Goal: Use online tool/utility: Utilize a website feature to perform a specific function

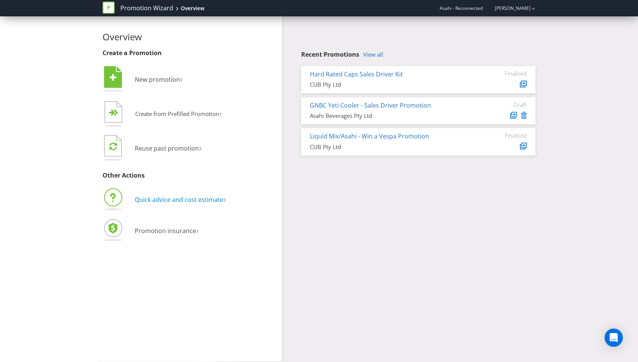
click at [186, 197] on span "Quick advice and cost estimate" at bounding box center [179, 199] width 88 height 8
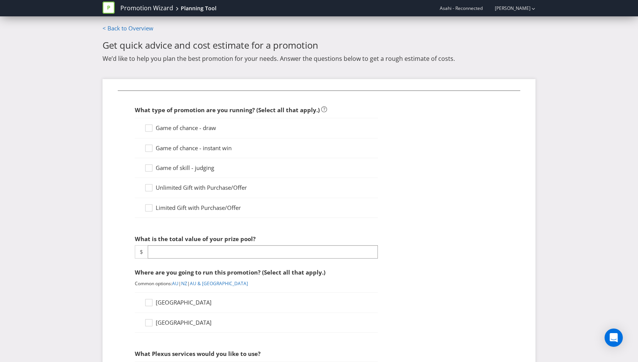
click at [204, 126] on span "Game of chance - draw" at bounding box center [186, 128] width 60 height 8
click at [0, 0] on input "Game of chance - draw" at bounding box center [0, 0] width 0 height 0
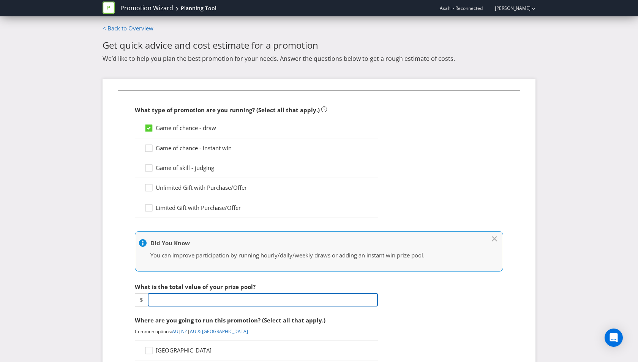
click at [179, 299] on input "number" at bounding box center [263, 299] width 230 height 13
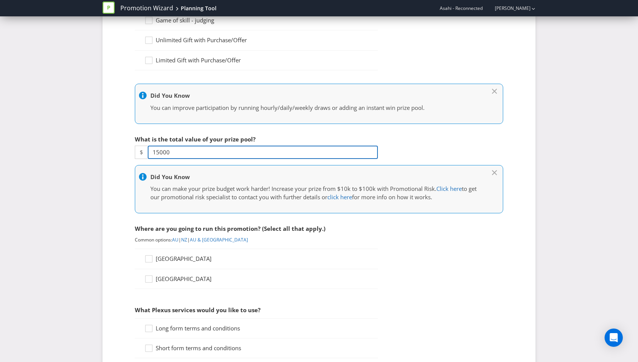
scroll to position [151, 0]
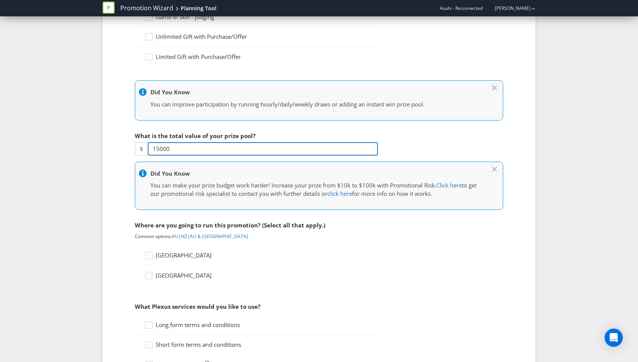
type input "15000"
click at [172, 248] on div "[GEOGRAPHIC_DATA]" at bounding box center [256, 255] width 243 height 20
click at [172, 253] on span "[GEOGRAPHIC_DATA]" at bounding box center [184, 255] width 56 height 8
click at [0, 0] on input "[GEOGRAPHIC_DATA]" at bounding box center [0, 0] width 0 height 0
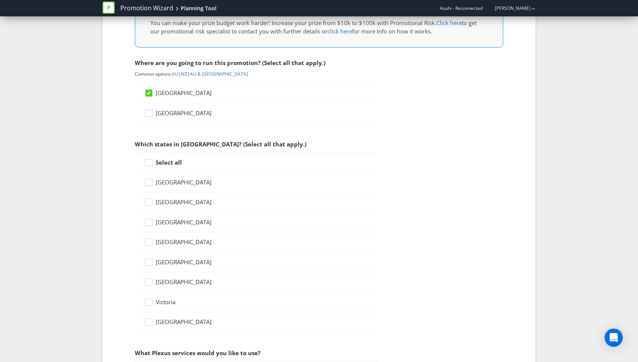
scroll to position [318, 0]
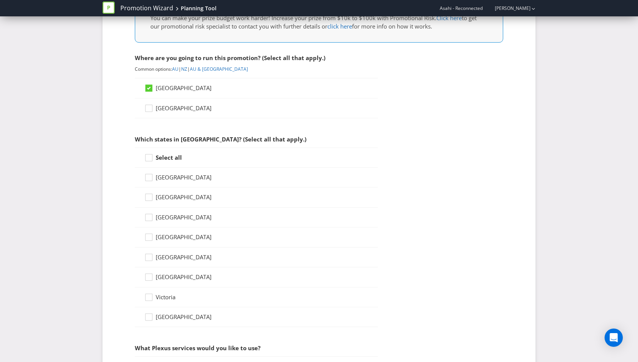
click at [205, 176] on span "[GEOGRAPHIC_DATA]" at bounding box center [184, 177] width 56 height 8
click at [0, 0] on input "[GEOGRAPHIC_DATA]" at bounding box center [0, 0] width 0 height 0
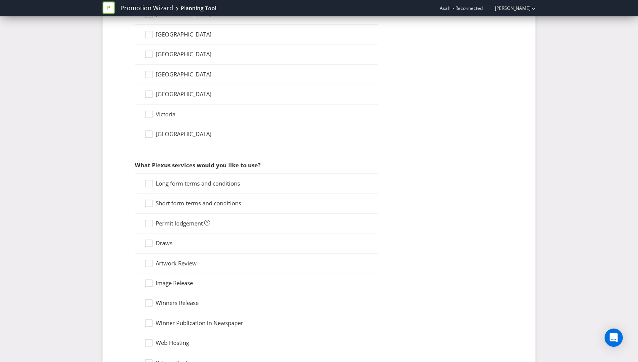
scroll to position [500, 0]
click at [205, 180] on span "Long form terms and conditions" at bounding box center [198, 184] width 84 height 8
click at [0, 0] on input "Long form terms and conditions" at bounding box center [0, 0] width 0 height 0
click at [205, 204] on div "Short form terms and conditions" at bounding box center [256, 204] width 243 height 20
click at [194, 200] on span "Short form terms and conditions" at bounding box center [198, 204] width 85 height 8
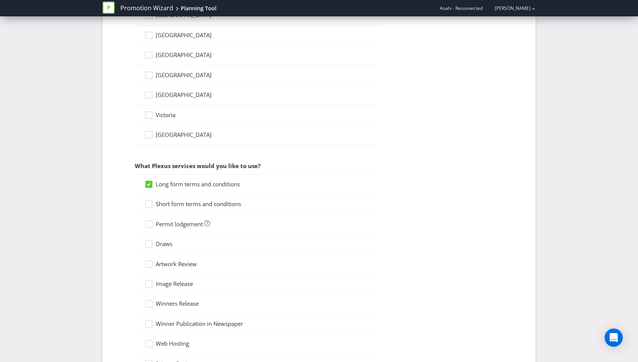
click at [0, 0] on input "Short form terms and conditions" at bounding box center [0, 0] width 0 height 0
click at [182, 225] on div "Permit lodgement" at bounding box center [256, 224] width 243 height 20
click at [180, 220] on span "Permit lodgement" at bounding box center [179, 224] width 47 height 8
click at [0, 0] on input "Permit lodgement" at bounding box center [0, 0] width 0 height 0
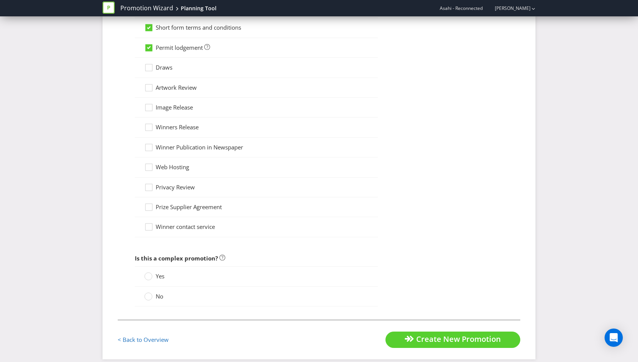
scroll to position [677, 0]
click at [156, 294] on div "No" at bounding box center [256, 295] width 243 height 20
click at [155, 291] on label "No" at bounding box center [154, 295] width 21 height 8
click at [0, 0] on input "No" at bounding box center [0, 0] width 0 height 0
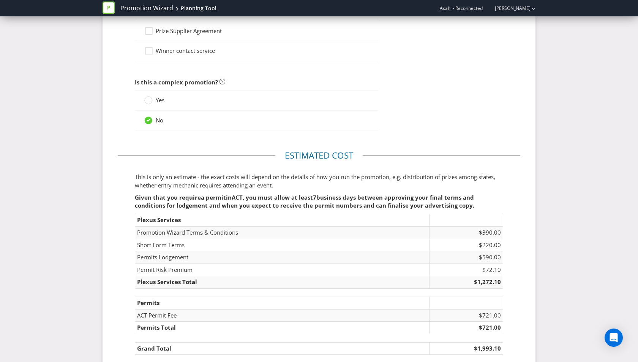
scroll to position [894, 0]
